Goal: Check status

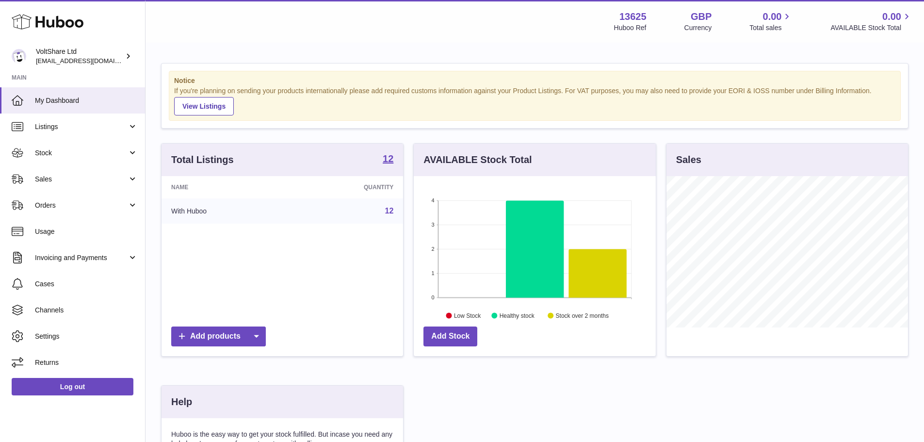
scroll to position [151, 242]
click at [57, 179] on span "Sales" at bounding box center [81, 179] width 93 height 9
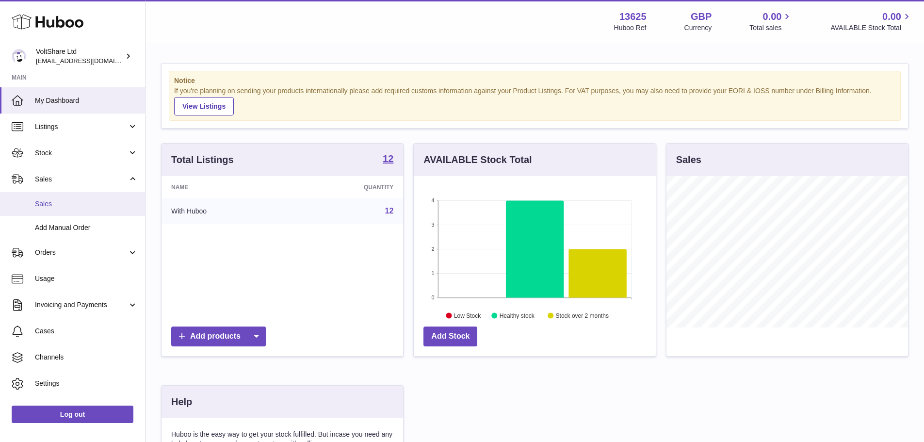
click at [54, 198] on link "Sales" at bounding box center [72, 204] width 145 height 24
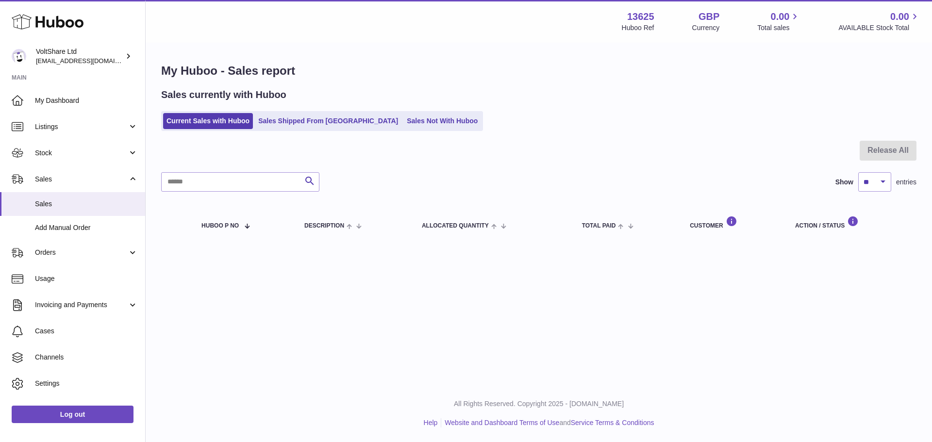
click at [342, 150] on div at bounding box center [538, 157] width 755 height 32
click at [421, 140] on div "My Huboo - Sales report Sales currently with Huboo Current Sales with Huboo Sal…" at bounding box center [539, 153] width 786 height 219
click at [297, 115] on link "Sales Shipped From [GEOGRAPHIC_DATA]" at bounding box center [328, 121] width 147 height 16
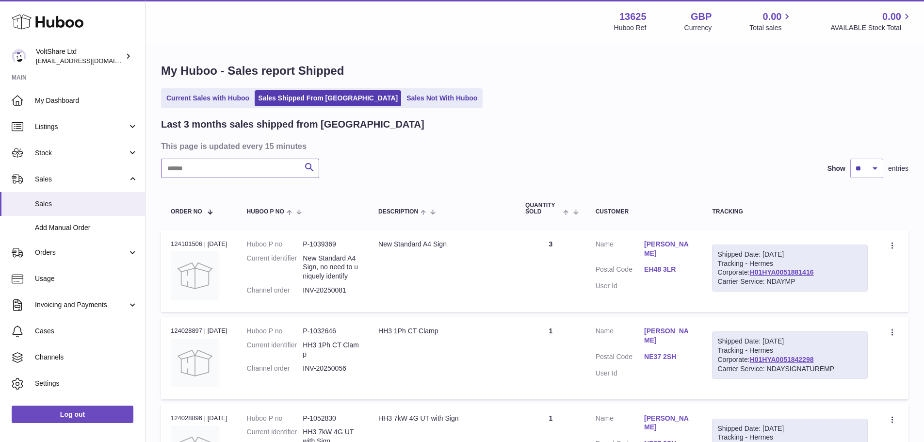
paste input "*********"
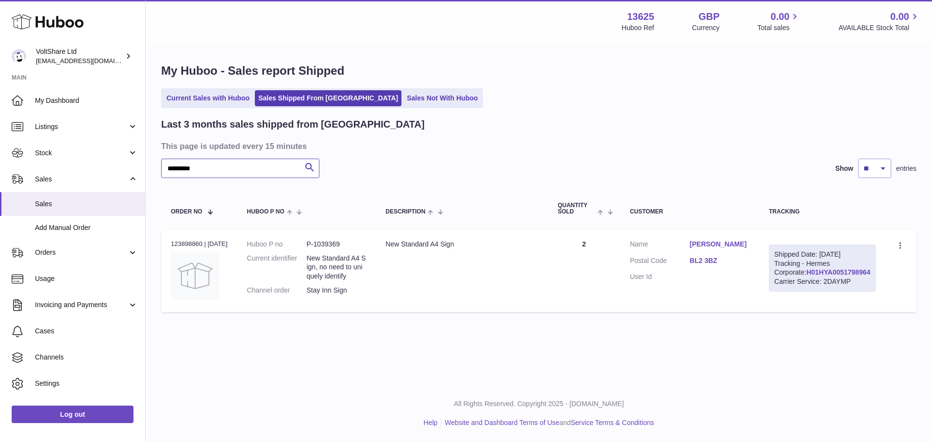
type input "*********"
click at [843, 276] on link "H01HYA0051798964" at bounding box center [838, 272] width 64 height 8
drag, startPoint x: 704, startPoint y: 268, endPoint x: 731, endPoint y: 267, distance: 26.7
click at [731, 267] on dl "Customer Name Ruth Thompson Postal Code BL2 3BZ User Id" at bounding box center [689, 263] width 119 height 47
copy dl "BL2 3BZ"
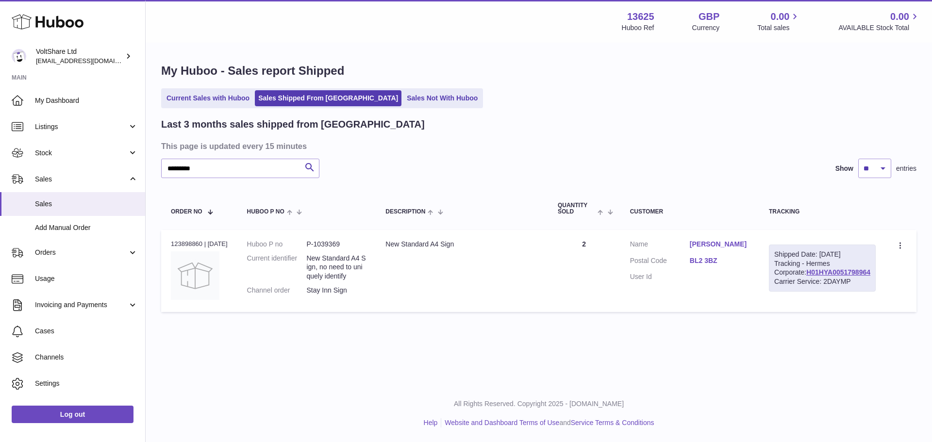
click at [447, 182] on div "Last 3 months sales shipped from Huboo This page is updated every 15 minutes **…" at bounding box center [538, 217] width 755 height 199
click at [335, 248] on dd "P-1039369" at bounding box center [336, 244] width 60 height 9
copy dd "1039369"
click at [518, 131] on div "Last 3 months sales shipped from Huboo" at bounding box center [538, 124] width 755 height 13
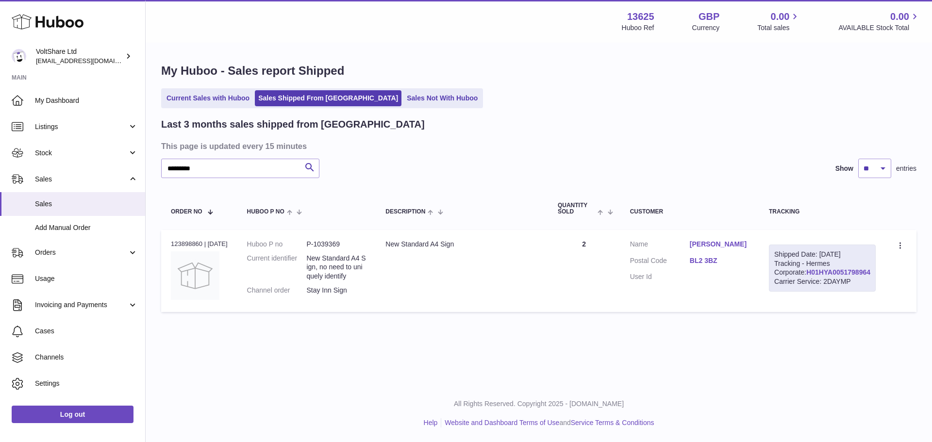
click at [811, 276] on link "H01HYA0051798964" at bounding box center [838, 272] width 64 height 8
drag, startPoint x: 706, startPoint y: 268, endPoint x: 731, endPoint y: 266, distance: 24.8
click at [731, 266] on dl "Customer Name Ruth Thompson Postal Code BL2 3BZ User Id" at bounding box center [689, 263] width 119 height 47
copy link "BL2 3BZ"
click at [628, 104] on div "Current Sales with Huboo Sales Shipped From Huboo Sales Not With Huboo" at bounding box center [538, 98] width 755 height 20
